Goal: Transaction & Acquisition: Purchase product/service

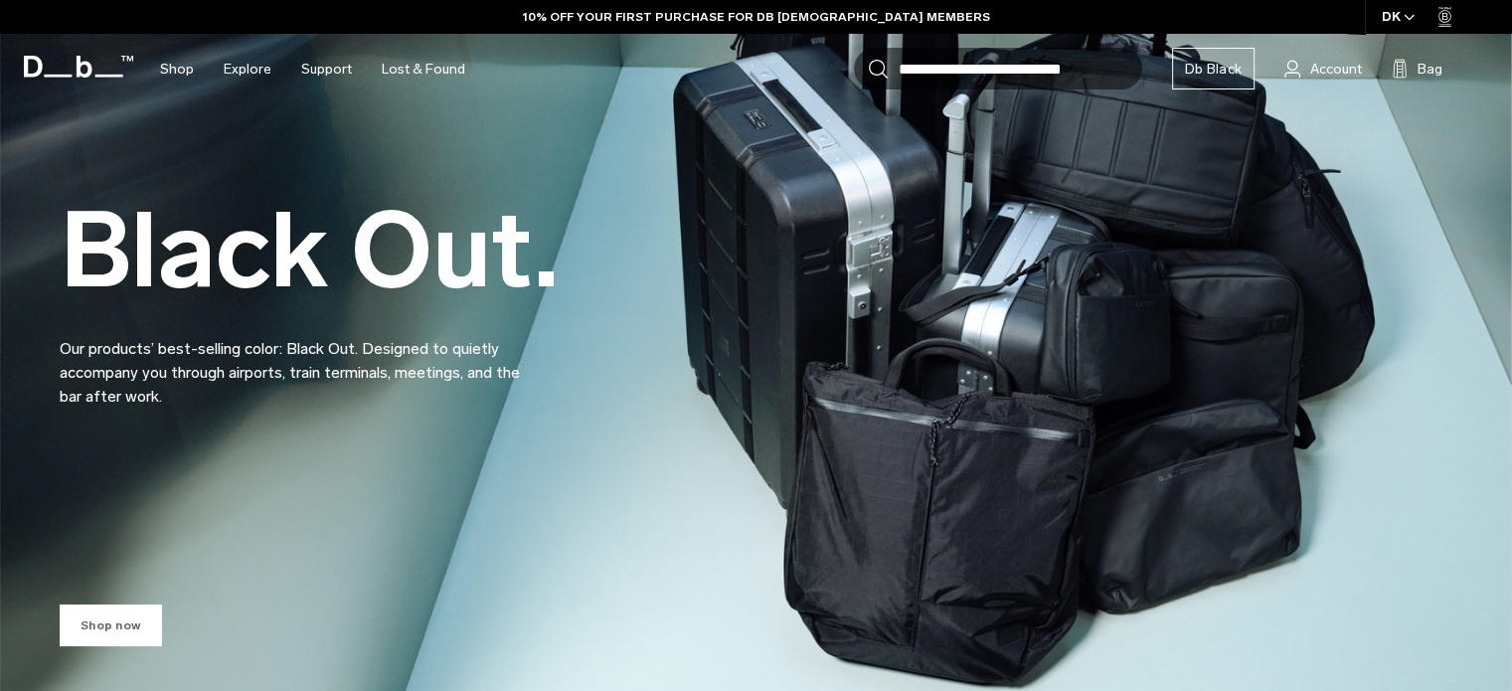
click at [98, 618] on link "Shop now" at bounding box center [111, 626] width 102 height 42
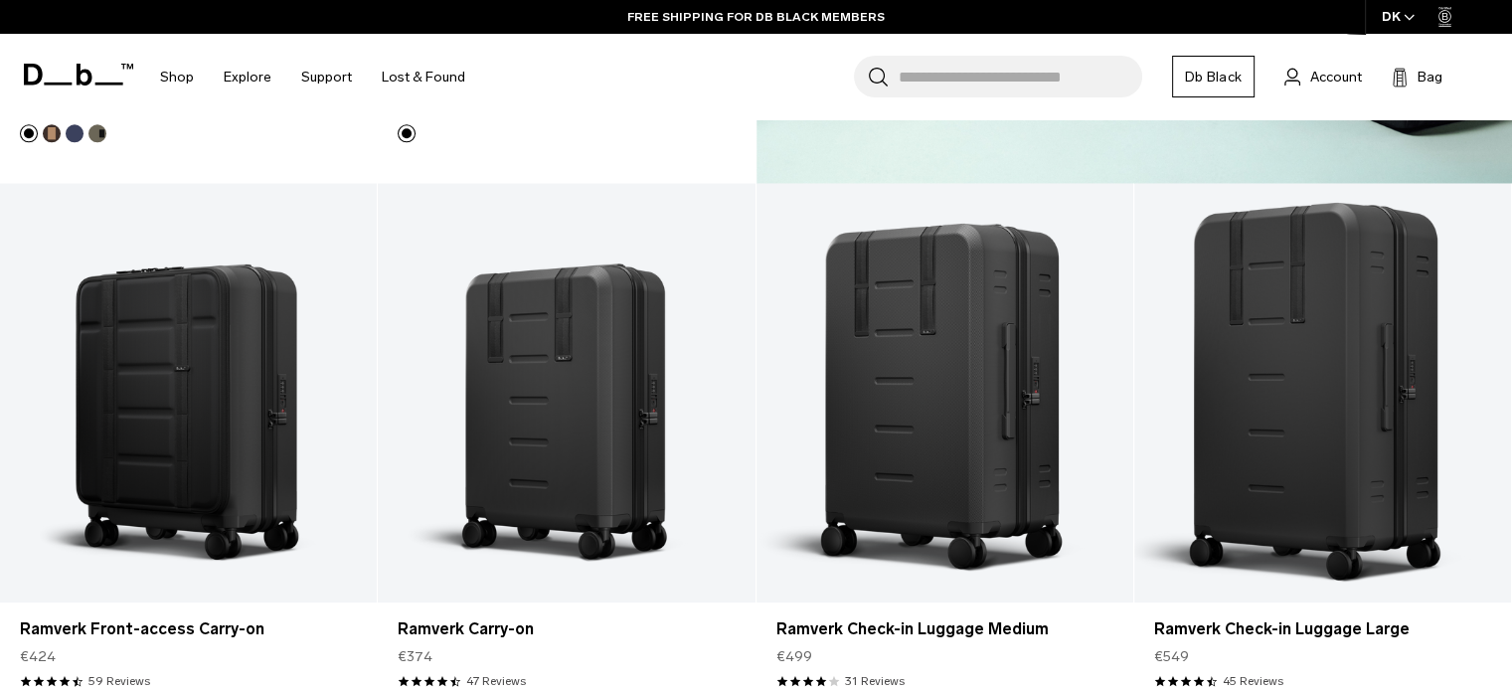
scroll to position [2084, 0]
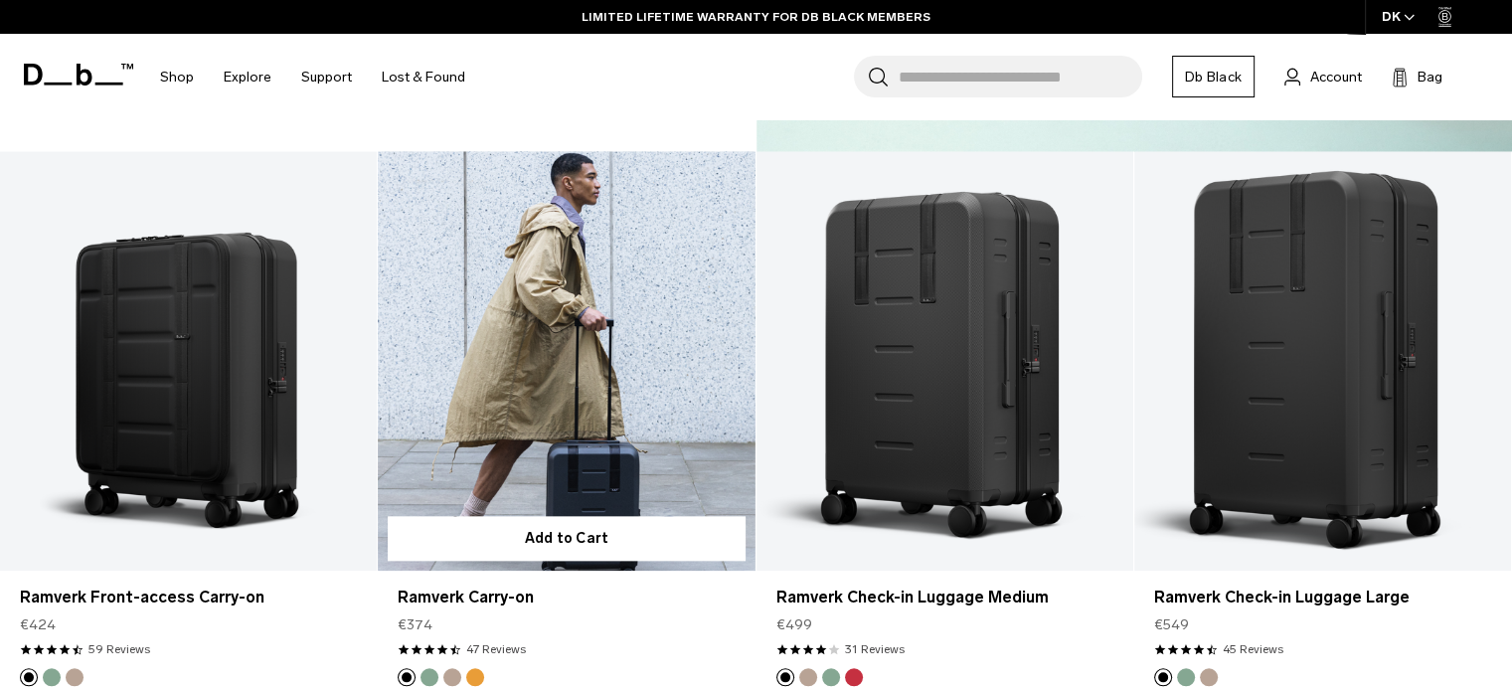
click at [652, 335] on link "Ramverk Carry-on" at bounding box center [566, 360] width 377 height 419
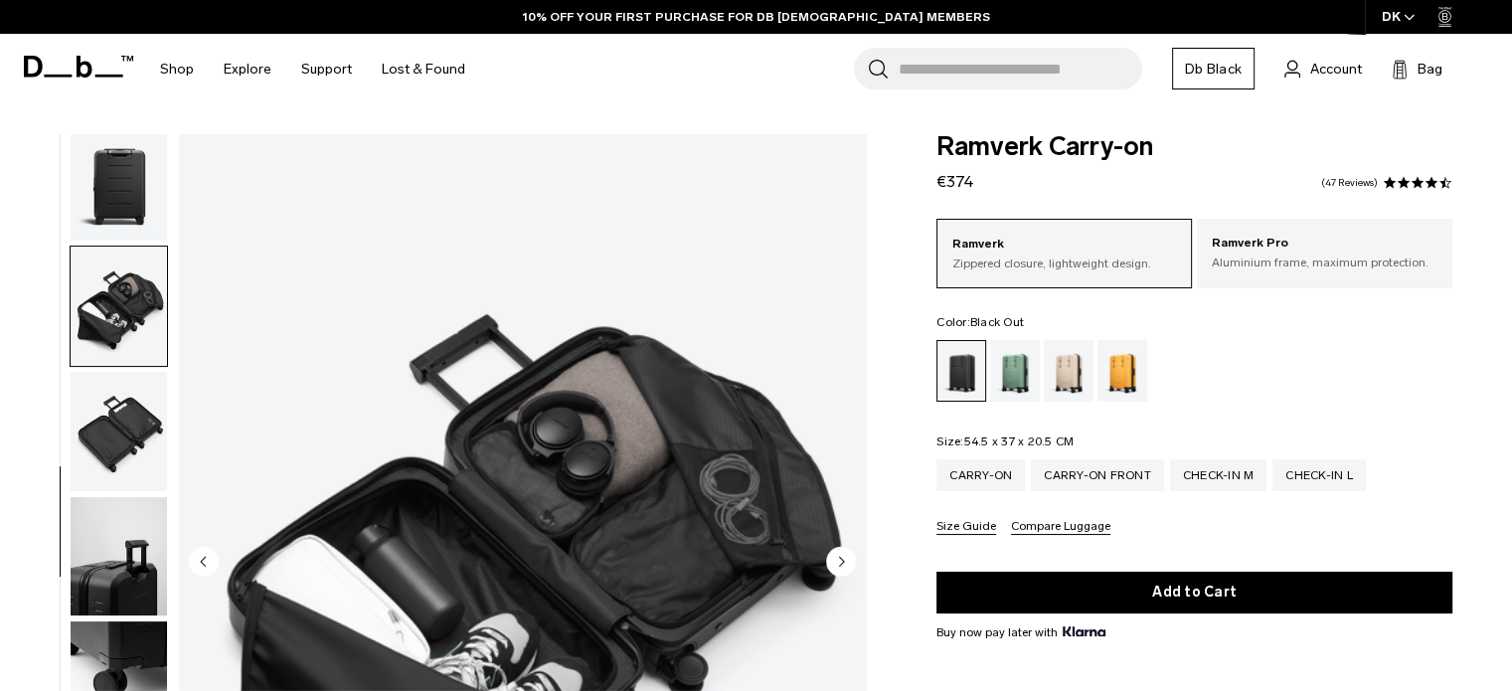
click at [99, 659] on img "button" at bounding box center [119, 680] width 96 height 119
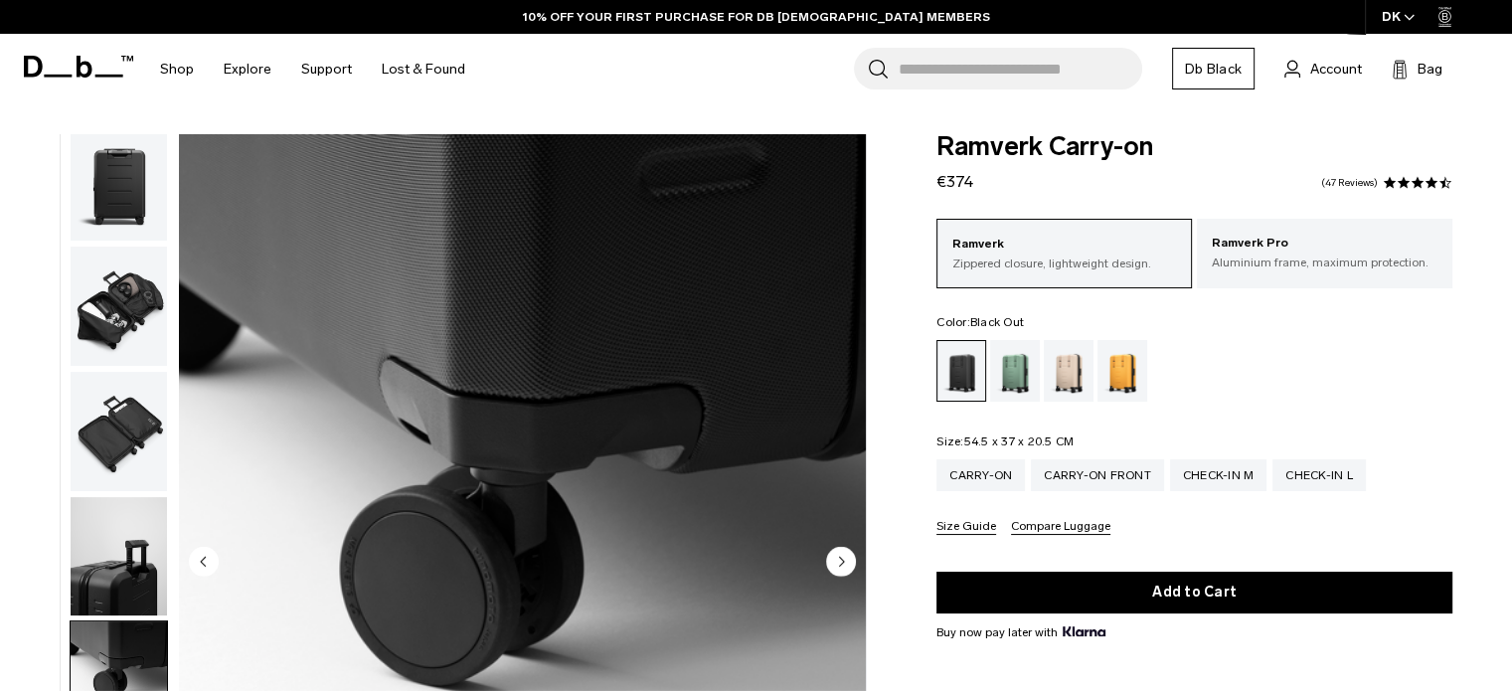
scroll to position [390, 0]
click at [118, 542] on img "button" at bounding box center [119, 556] width 96 height 119
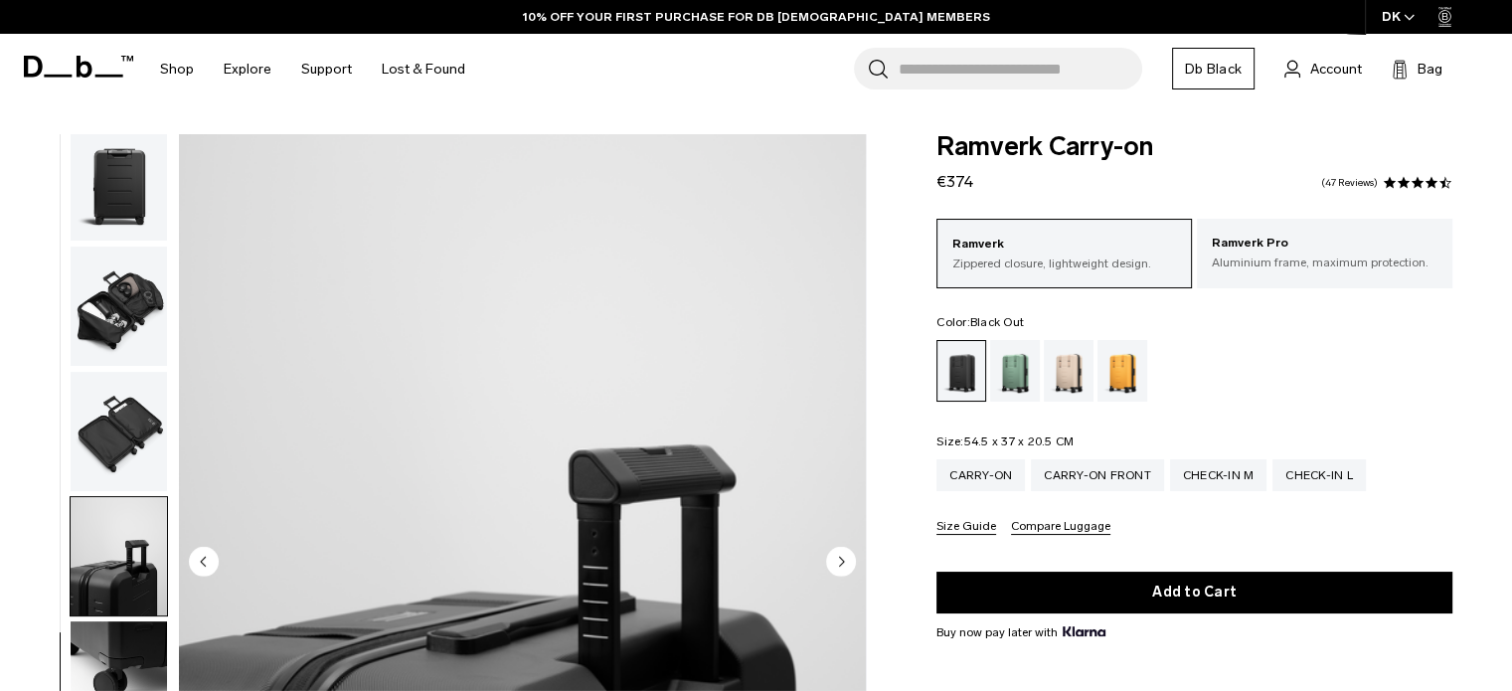
click at [117, 436] on img "button" at bounding box center [119, 431] width 96 height 119
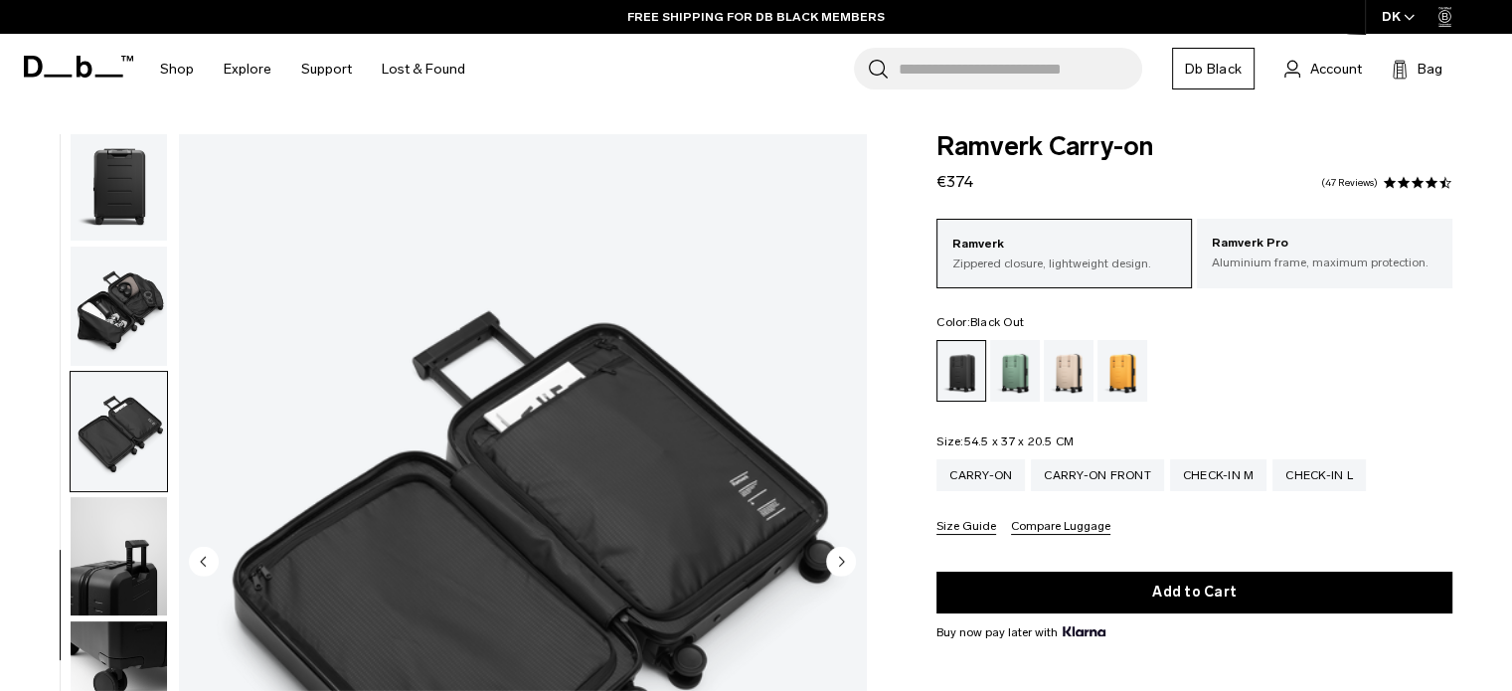
click at [119, 342] on img "button" at bounding box center [119, 306] width 96 height 119
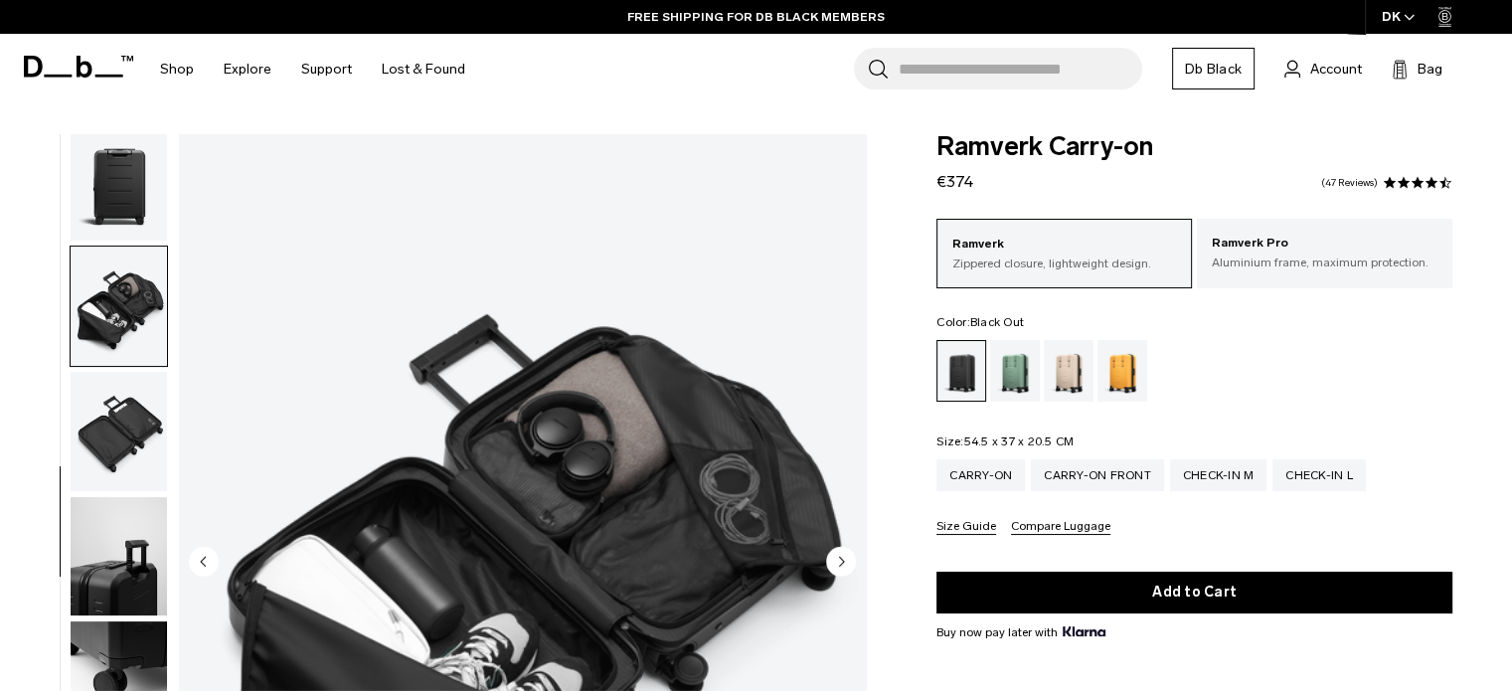
click at [120, 197] on img "button" at bounding box center [119, 180] width 96 height 119
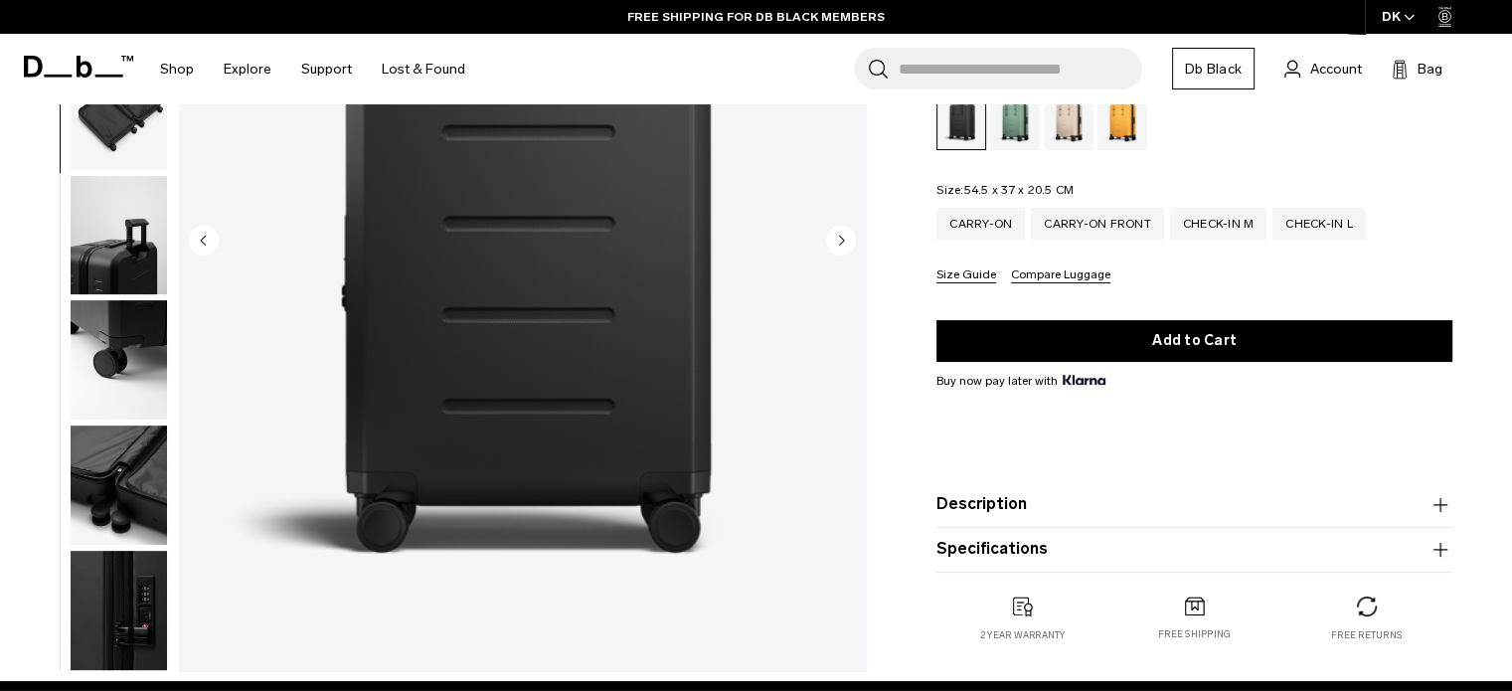
scroll to position [497, 0]
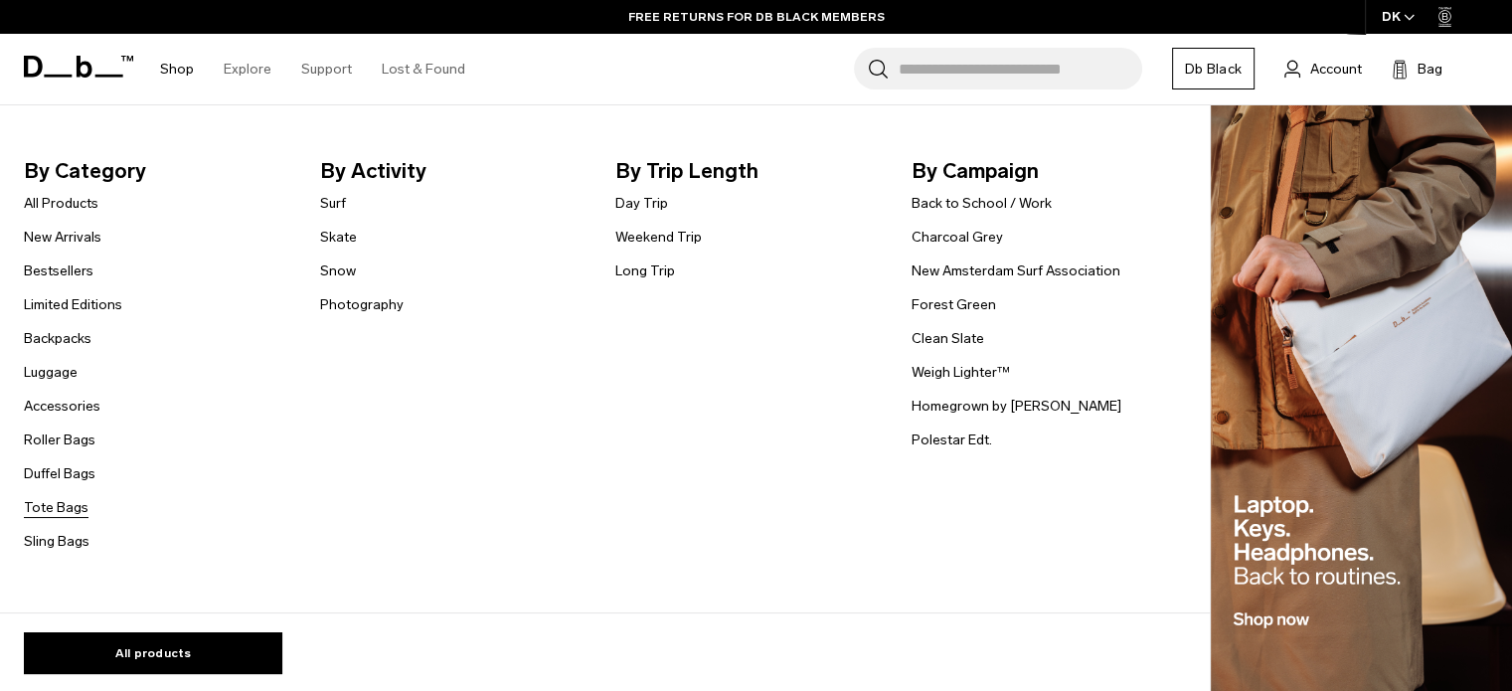
click at [59, 515] on link "Tote Bags" at bounding box center [56, 507] width 65 height 21
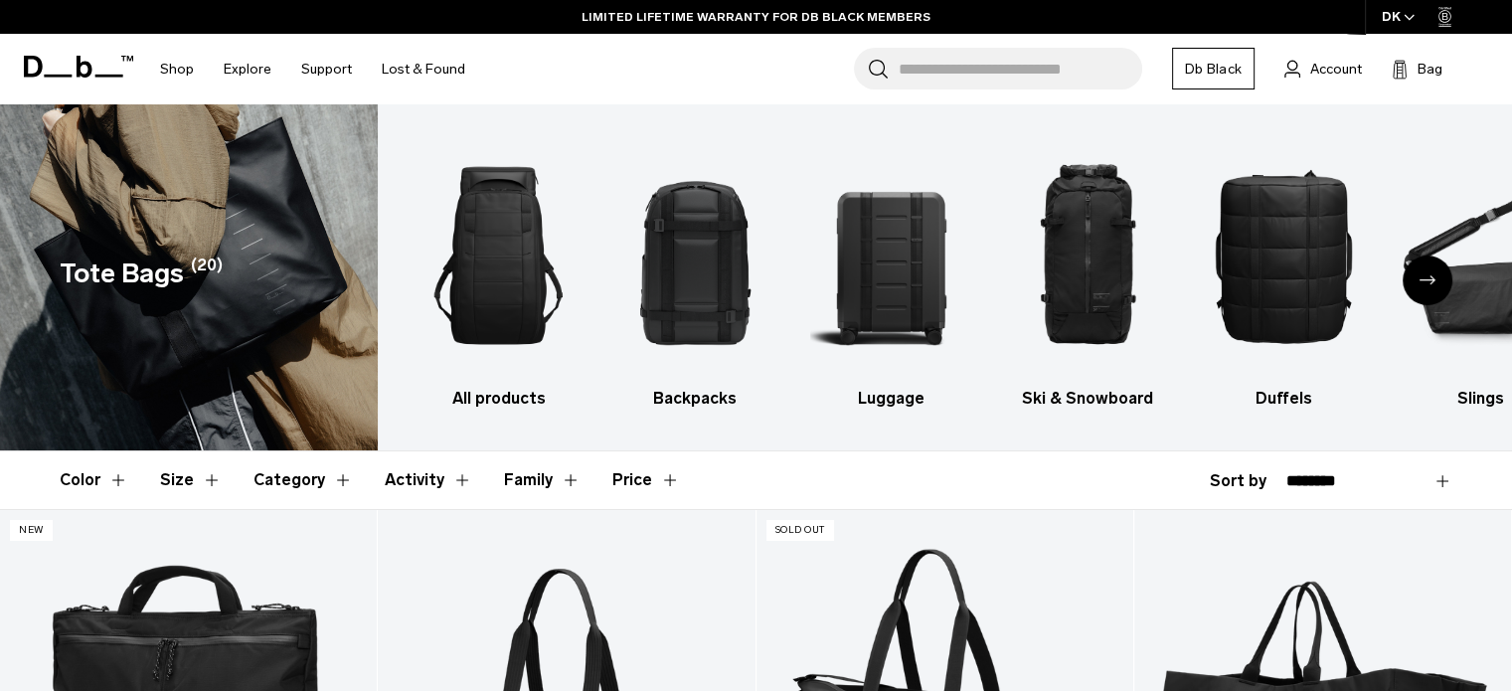
click at [1440, 281] on div "Next slide" at bounding box center [1428, 281] width 50 height 50
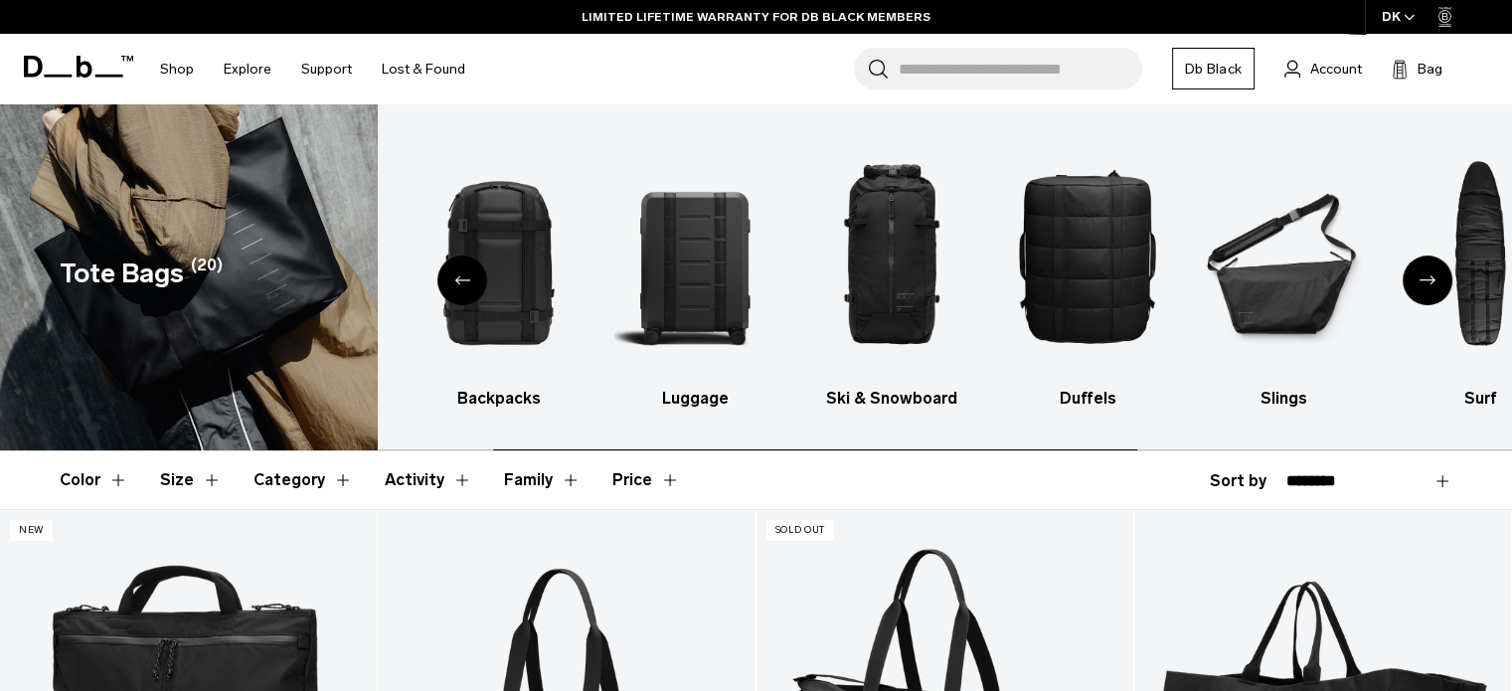
click at [1440, 281] on div "Next slide" at bounding box center [1428, 281] width 50 height 50
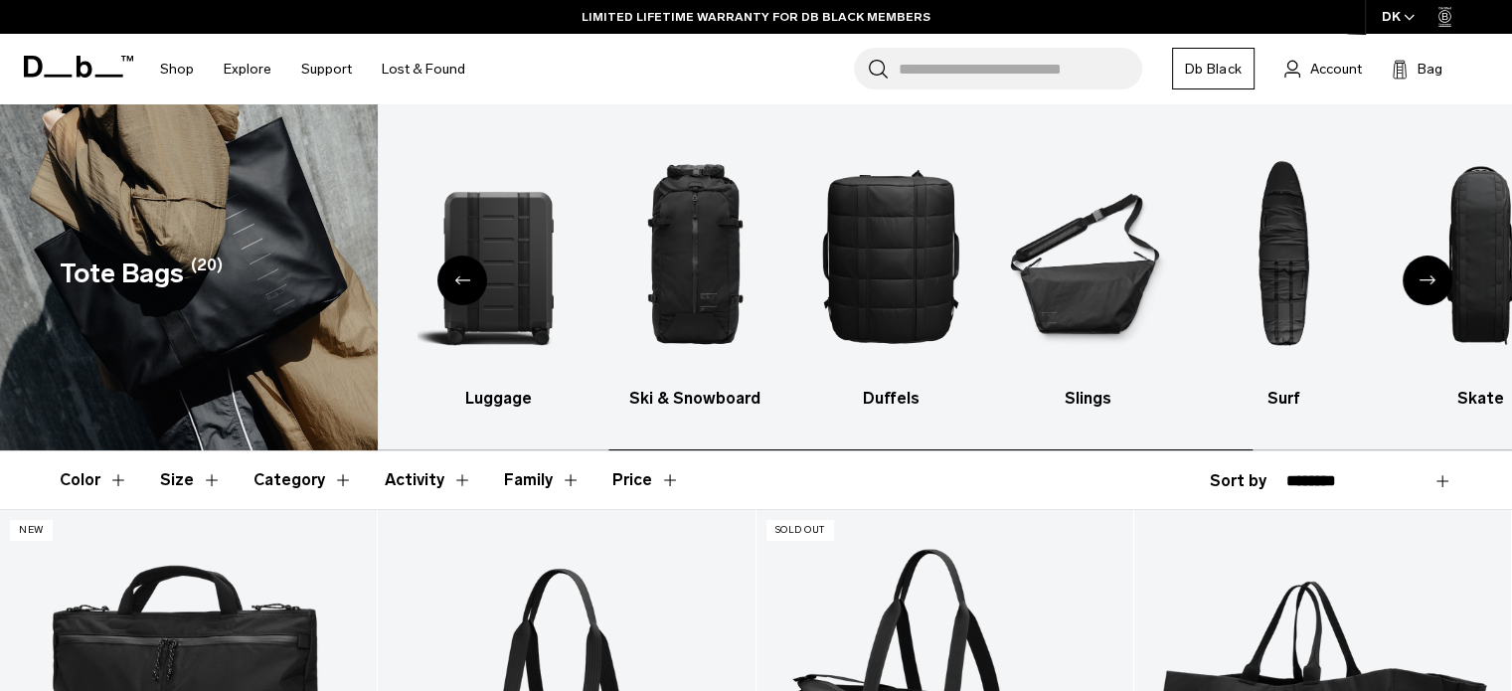
click at [1440, 281] on div "Next slide" at bounding box center [1428, 281] width 50 height 50
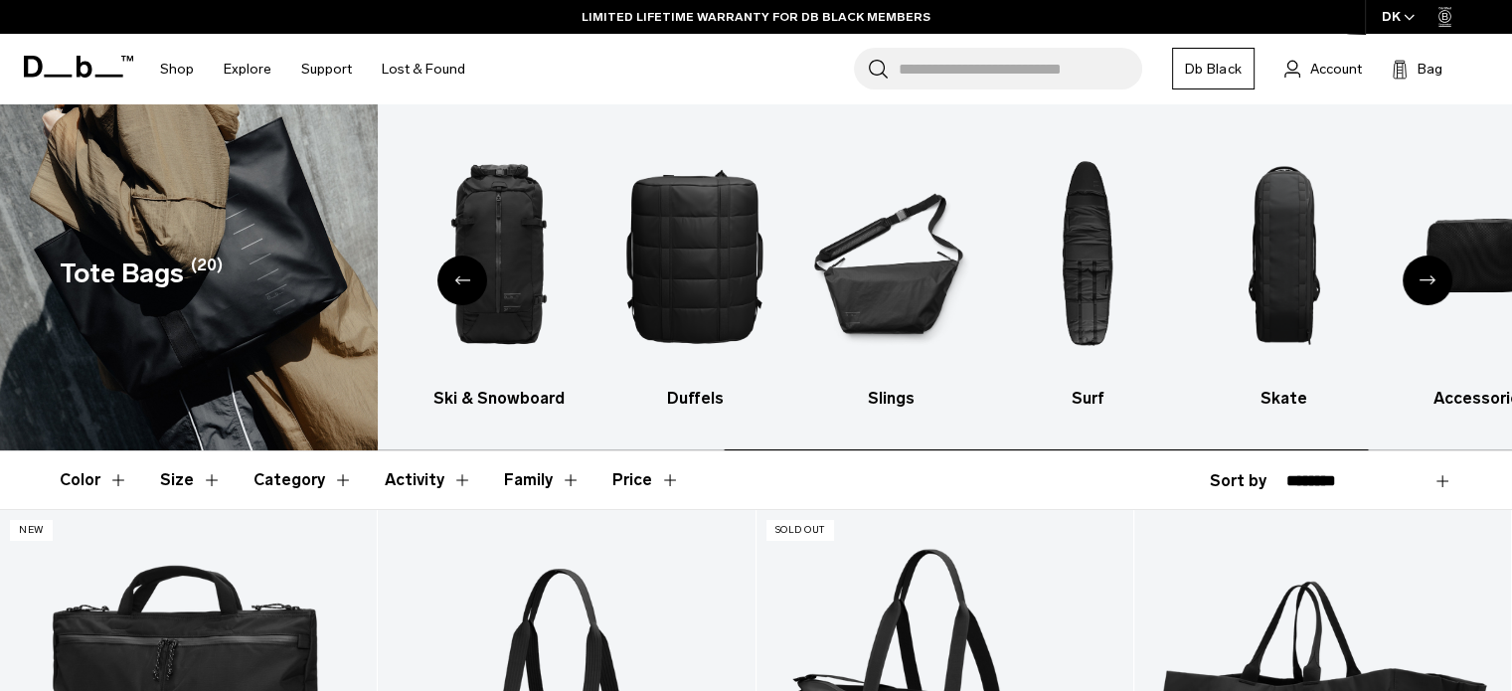
click at [1440, 281] on div "Next slide" at bounding box center [1428, 281] width 50 height 50
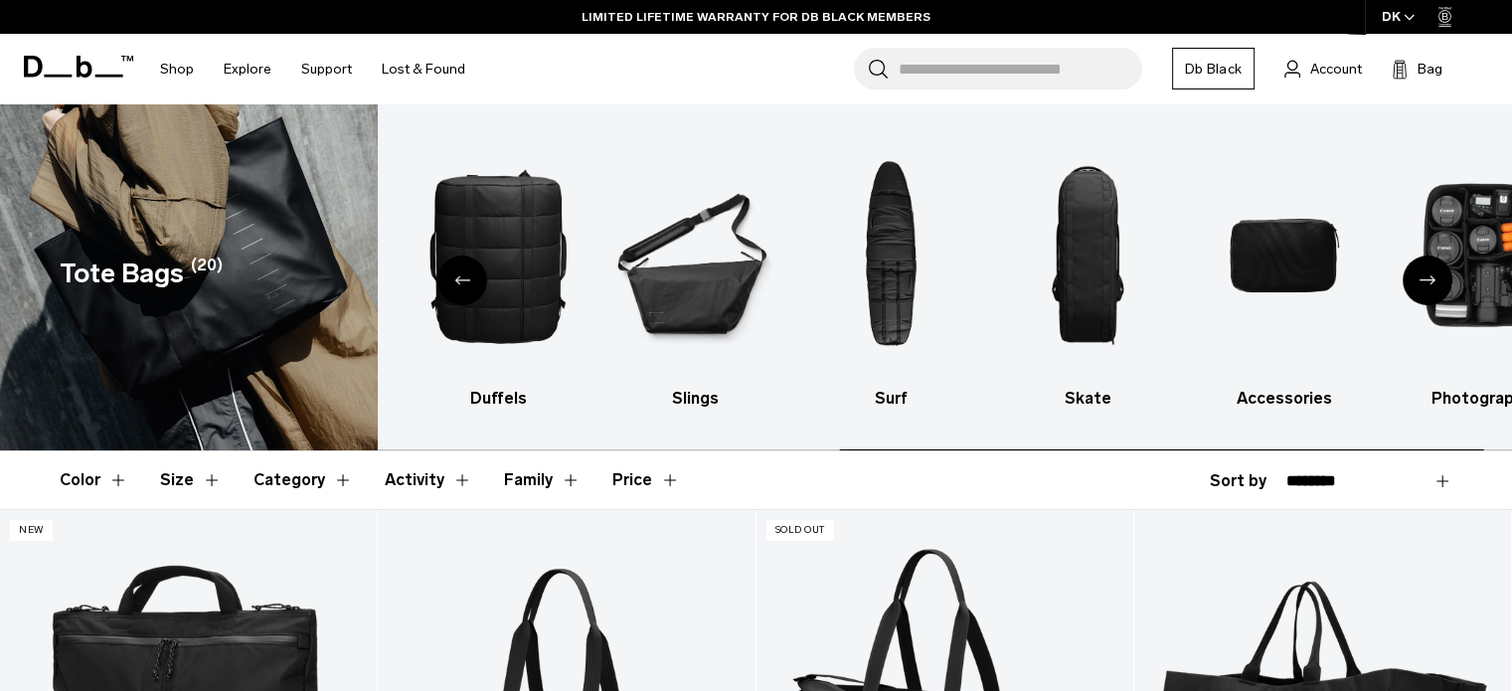
click at [1440, 281] on div "Next slide" at bounding box center [1428, 281] width 50 height 50
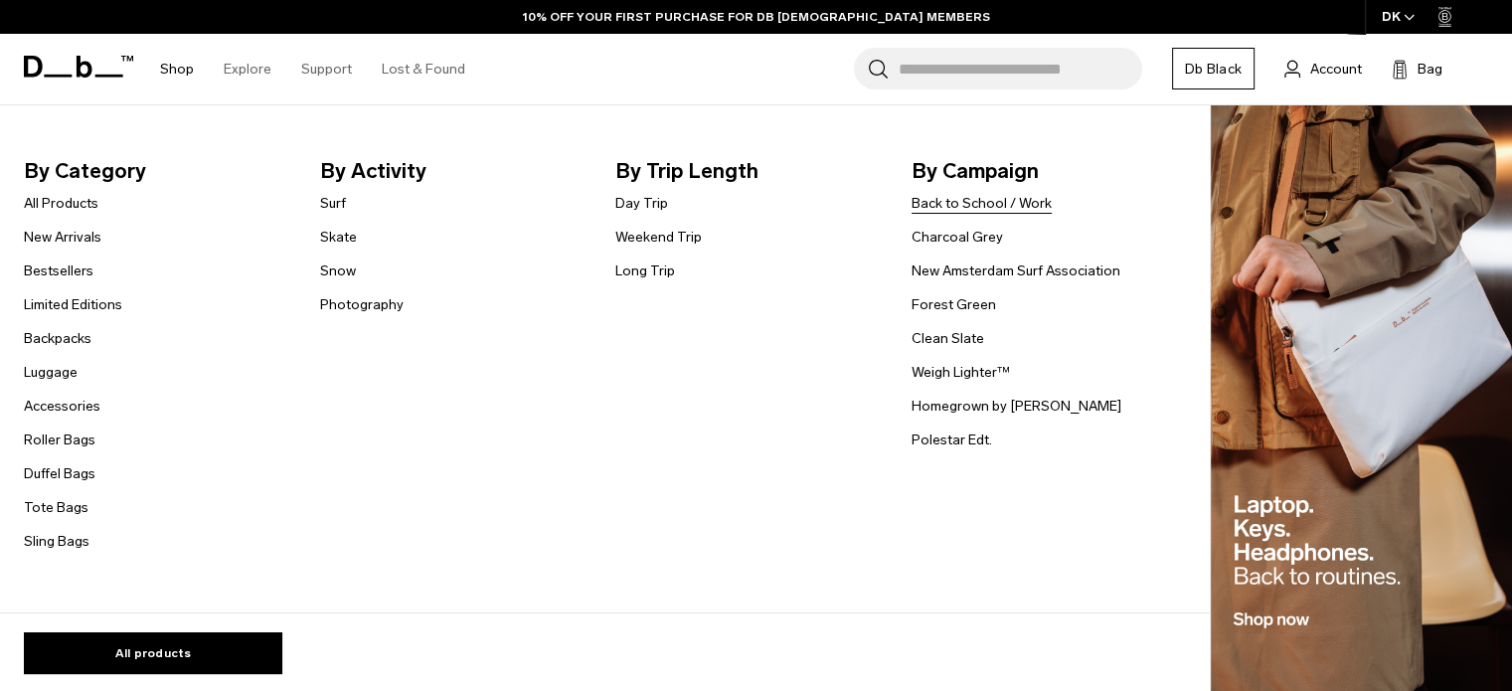
click at [1003, 201] on link "Back to School / Work" at bounding box center [982, 203] width 140 height 21
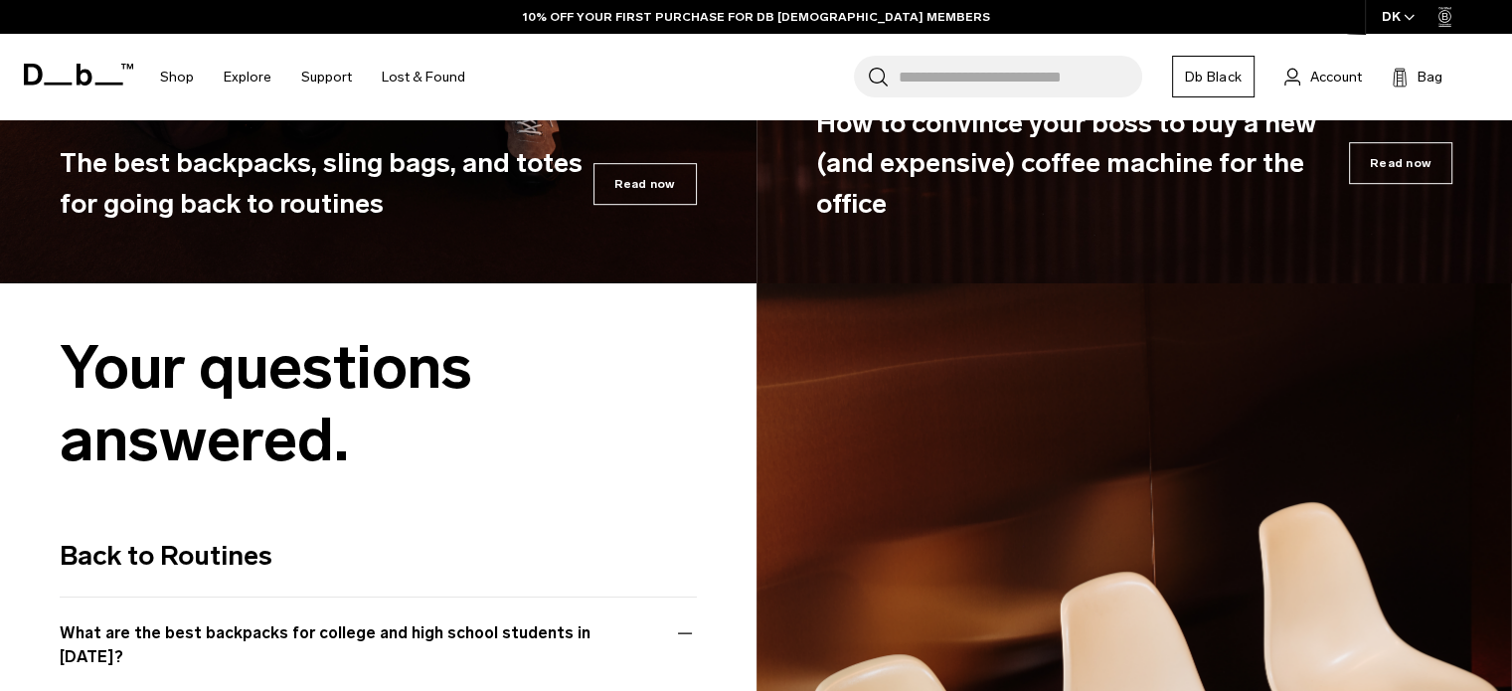
scroll to position [8750, 0]
